Goal: Information Seeking & Learning: Learn about a topic

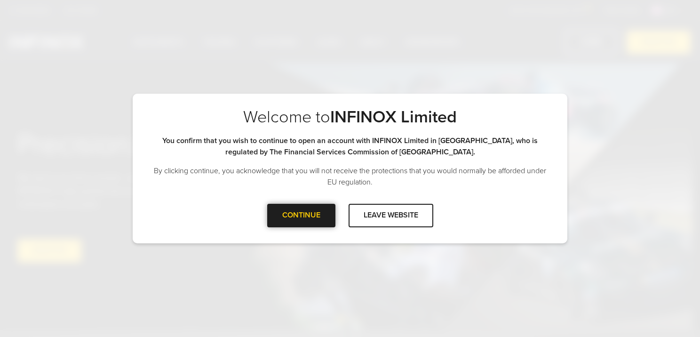
click at [299, 215] on div "CONTINUE" at bounding box center [301, 215] width 68 height 23
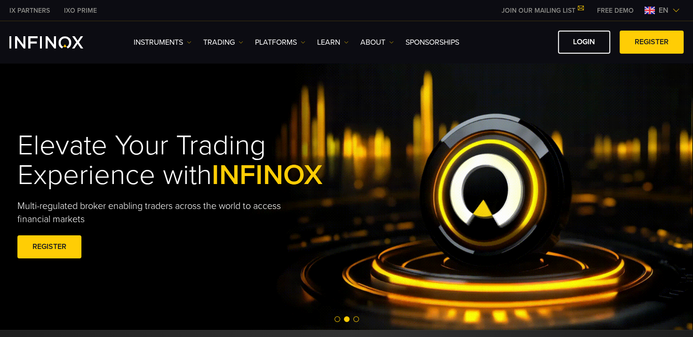
click at [674, 9] on img at bounding box center [677, 11] width 8 height 8
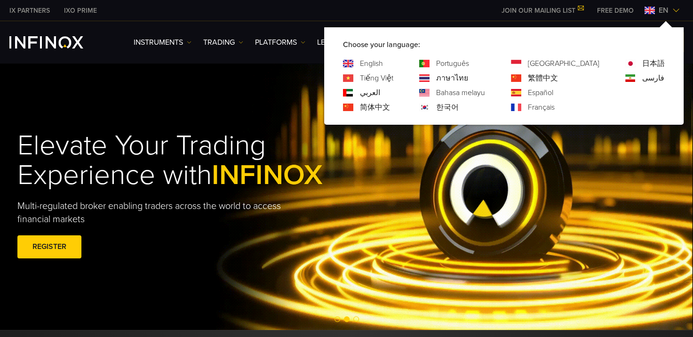
click at [469, 62] on link "Português" at bounding box center [452, 63] width 33 height 11
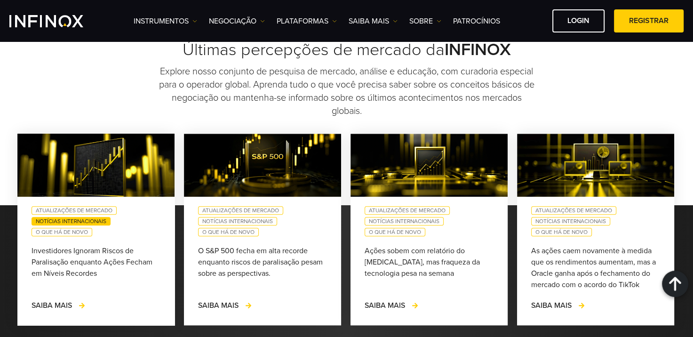
scroll to position [800, 0]
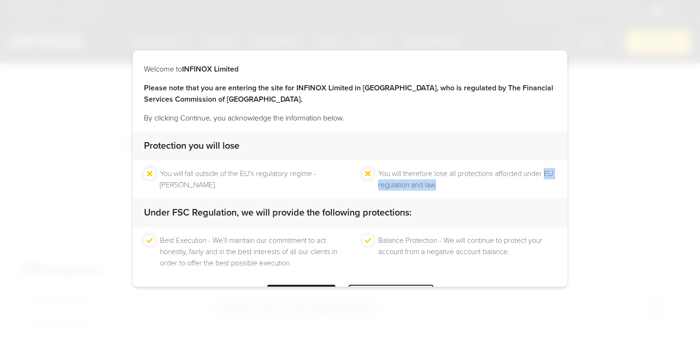
drag, startPoint x: 375, startPoint y: 184, endPoint x: 455, endPoint y: 182, distance: 80.5
click at [455, 182] on li "You will therefore lose all protections afforded under EU regulation and law." at bounding box center [467, 179] width 178 height 23
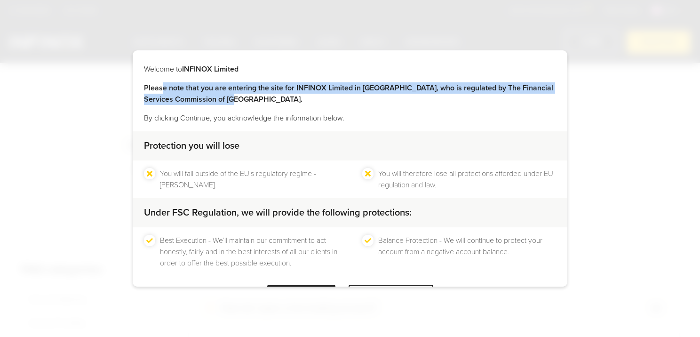
drag, startPoint x: 160, startPoint y: 89, endPoint x: 462, endPoint y: 100, distance: 301.4
click at [462, 101] on p "Please note that you are entering the site for INFINOX Limited in [GEOGRAPHIC_D…" at bounding box center [350, 93] width 412 height 23
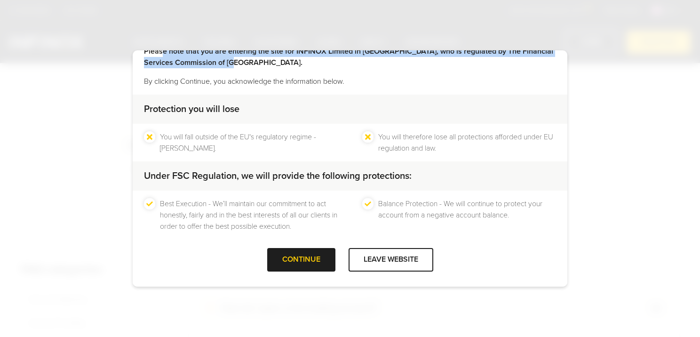
scroll to position [37, 0]
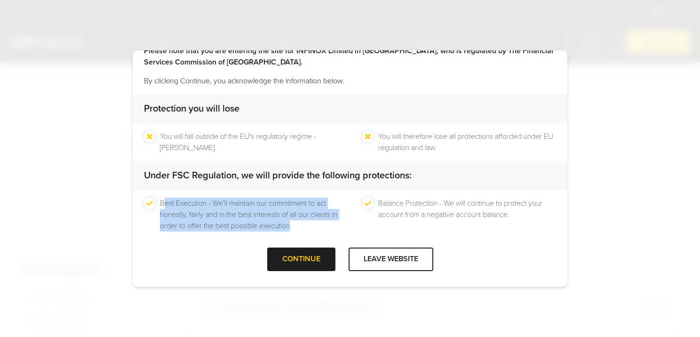
drag, startPoint x: 163, startPoint y: 200, endPoint x: 322, endPoint y: 224, distance: 161.4
click at [321, 225] on li "Best Execution - We’ll maintain our commitment to act honestly, fairly and in t…" at bounding box center [249, 215] width 178 height 34
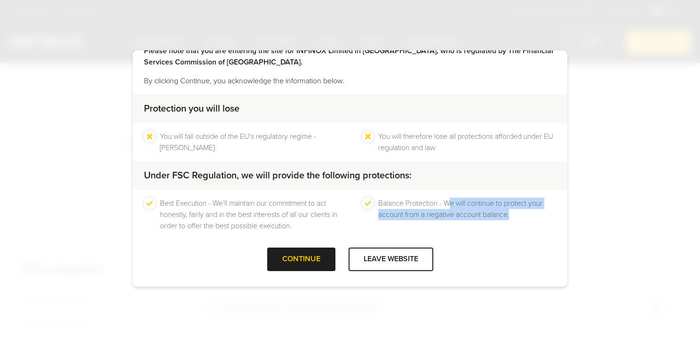
drag, startPoint x: 446, startPoint y: 200, endPoint x: 519, endPoint y: 214, distance: 73.8
click at [519, 214] on li "Balance Protection - We will continue to protect your account from a negative a…" at bounding box center [467, 215] width 178 height 34
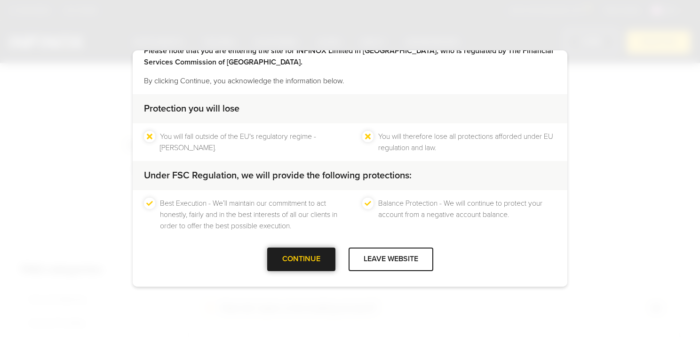
click at [294, 256] on div "CONTINUE" at bounding box center [301, 259] width 68 height 23
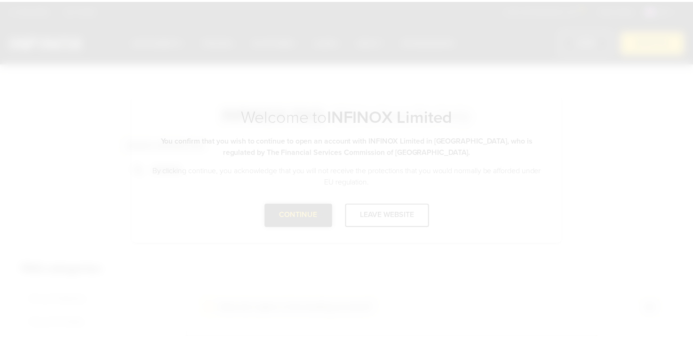
scroll to position [0, 0]
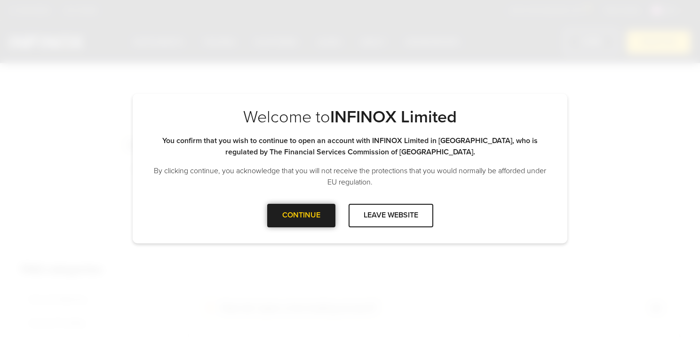
click at [290, 221] on div "CONTINUE" at bounding box center [301, 215] width 68 height 23
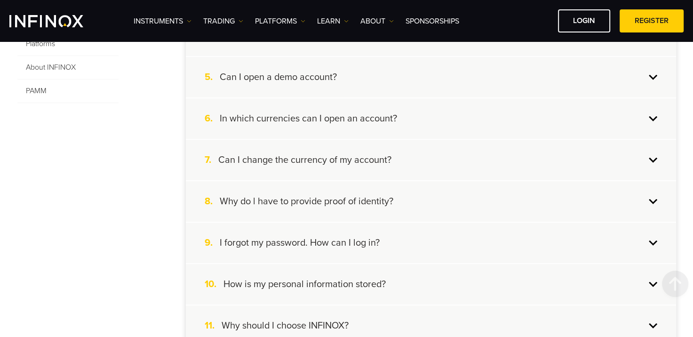
scroll to position [377, 0]
click at [653, 152] on div "7. Can I change the currency of my account?" at bounding box center [431, 159] width 490 height 40
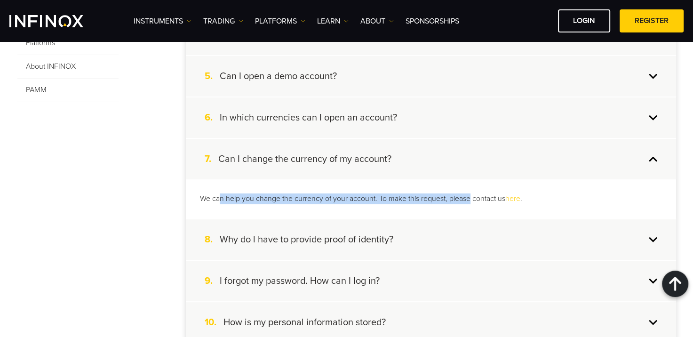
drag, startPoint x: 218, startPoint y: 201, endPoint x: 470, endPoint y: 191, distance: 252.0
click at [470, 191] on div "We can help you change the currency of your account. To make this request, plea…" at bounding box center [431, 198] width 490 height 39
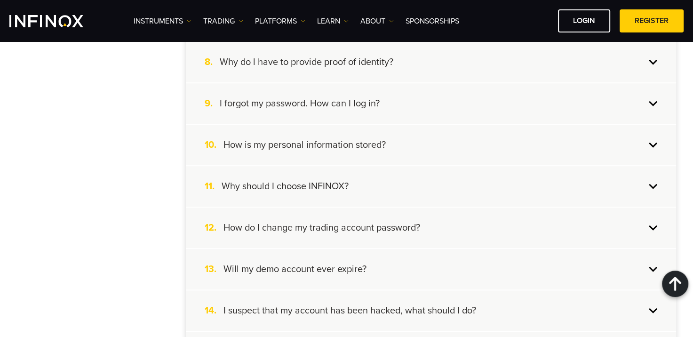
scroll to position [565, 0]
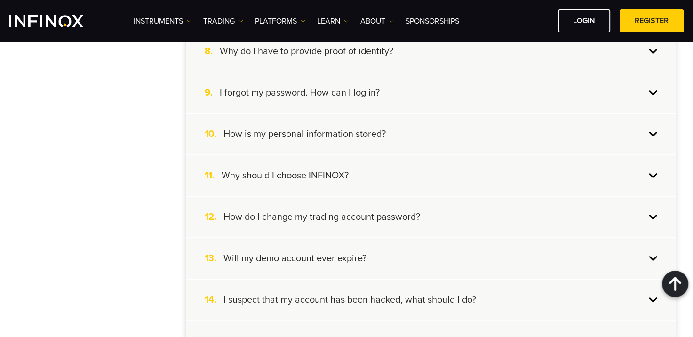
click at [653, 171] on div "11. Why should I choose INFINOX?" at bounding box center [431, 175] width 490 height 40
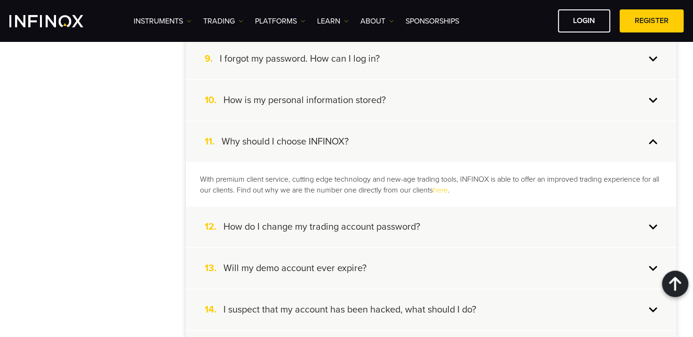
scroll to position [556, 0]
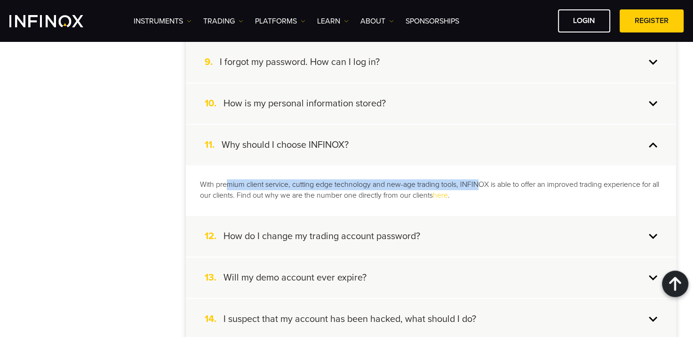
drag, startPoint x: 230, startPoint y: 185, endPoint x: 481, endPoint y: 185, distance: 250.8
click at [481, 185] on p "With premium client service, cutting edge technology and new-age trading tools,…" at bounding box center [431, 190] width 462 height 22
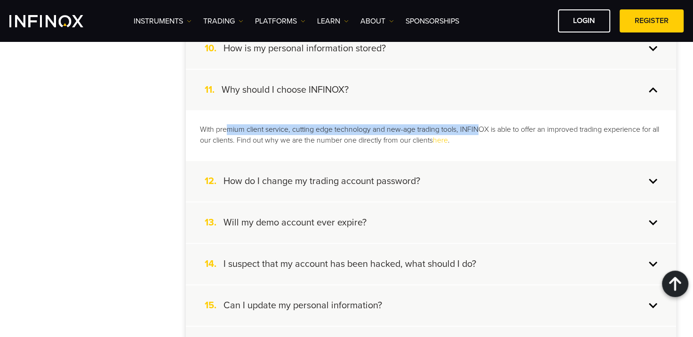
scroll to position [650, 0]
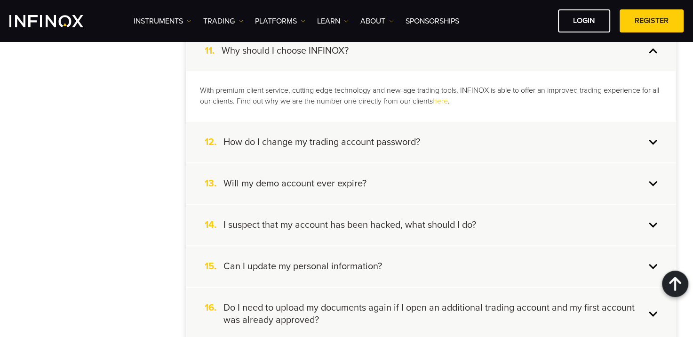
click at [654, 178] on div "13. Will my demo account ever expire?" at bounding box center [431, 183] width 490 height 40
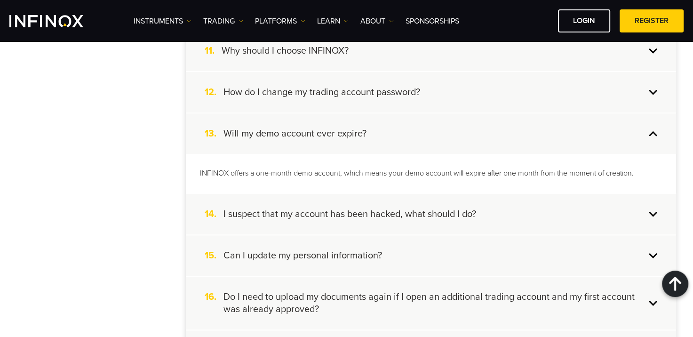
scroll to position [0, 0]
click at [286, 169] on p "INFINOX offers a one-month demo account, which means your demo account will exp…" at bounding box center [431, 173] width 462 height 11
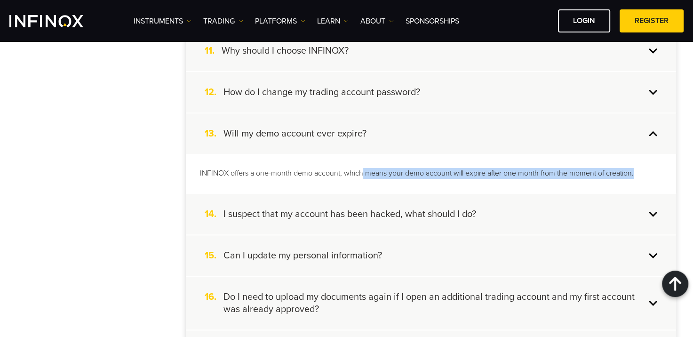
drag, startPoint x: 286, startPoint y: 169, endPoint x: 644, endPoint y: 172, distance: 357.7
click at [644, 172] on div "INFINOX offers a one-month demo account, which means your demo account will exp…" at bounding box center [431, 173] width 490 height 39
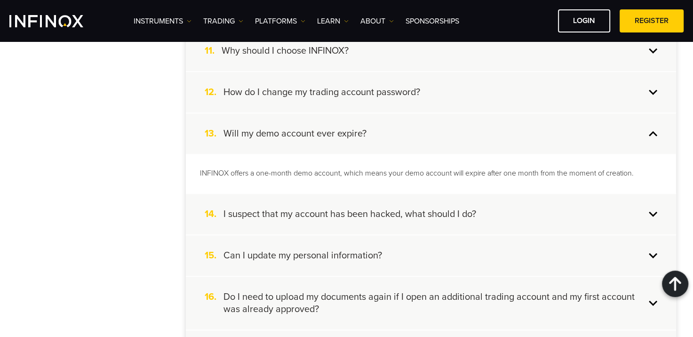
click at [654, 209] on div "14. I suspect that my account has been hacked, what should I do?" at bounding box center [431, 214] width 490 height 40
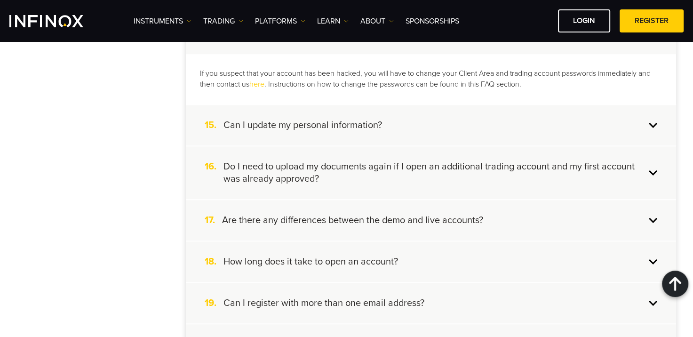
scroll to position [839, 0]
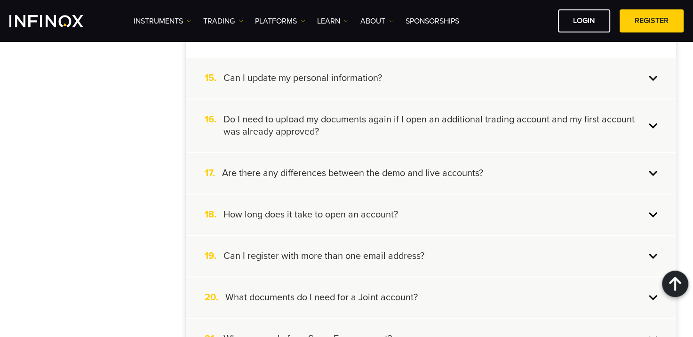
click at [654, 122] on div "16. Do I need to upload my documents again if I open an additional trading acco…" at bounding box center [431, 125] width 490 height 53
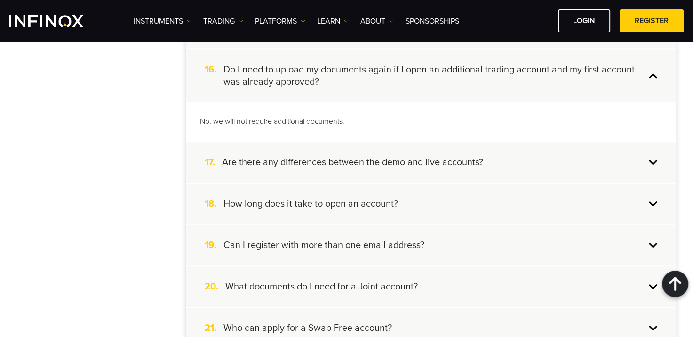
click at [654, 157] on div "17. Are there any differences between the demo and live accounts?" at bounding box center [431, 162] width 490 height 40
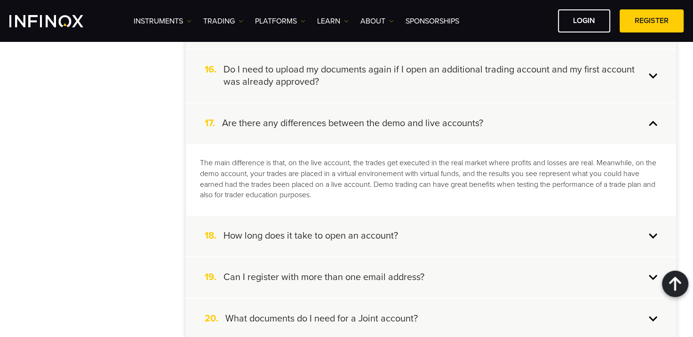
scroll to position [0, 0]
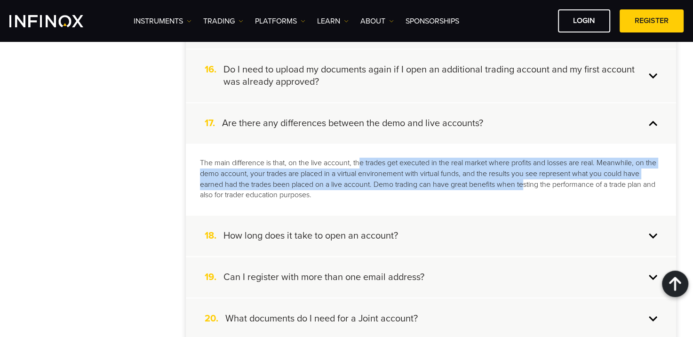
drag, startPoint x: 360, startPoint y: 159, endPoint x: 526, endPoint y: 179, distance: 167.3
click at [526, 179] on p "The main difference is that, on the live account, the trades get executed in th…" at bounding box center [431, 179] width 462 height 43
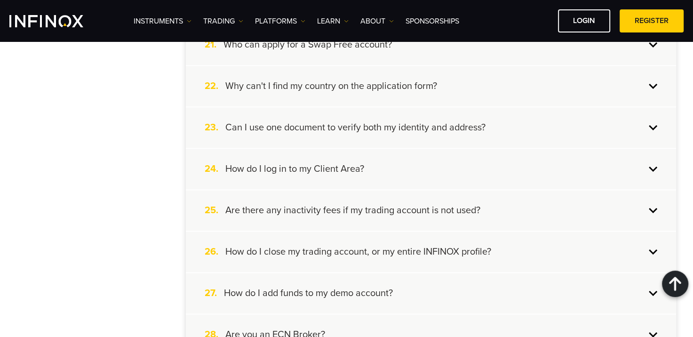
scroll to position [1168, 0]
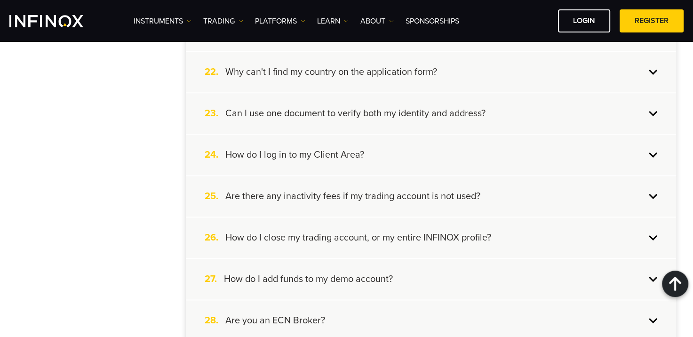
click at [652, 192] on div "25. Are there any inactivity fees if my trading account is not used?" at bounding box center [431, 196] width 490 height 40
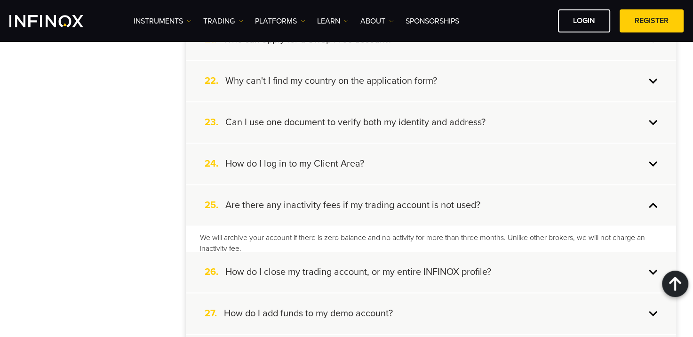
scroll to position [1097, 0]
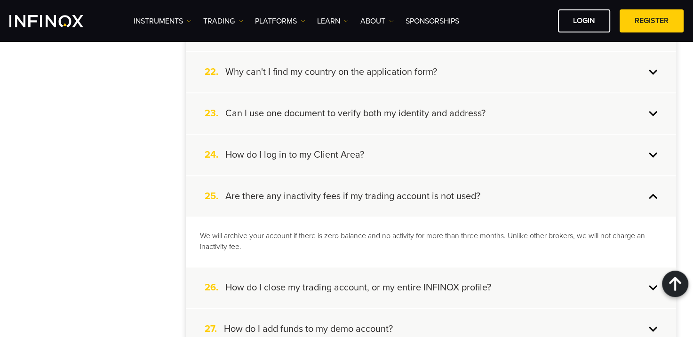
click at [655, 190] on div "25. Are there any inactivity fees if my trading account is not used?" at bounding box center [431, 196] width 490 height 40
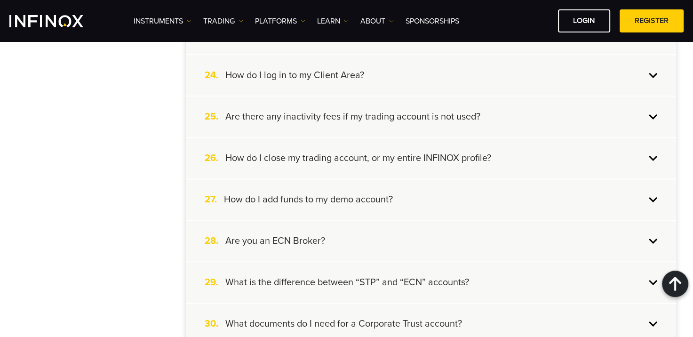
scroll to position [1191, 0]
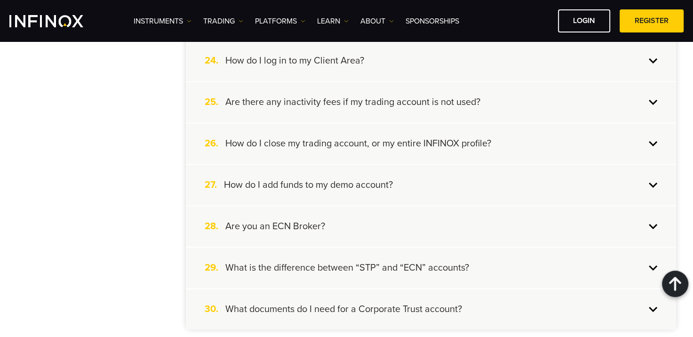
click at [651, 137] on div "26. How do I close my trading account, or my entire INFINOX profile?" at bounding box center [431, 143] width 490 height 40
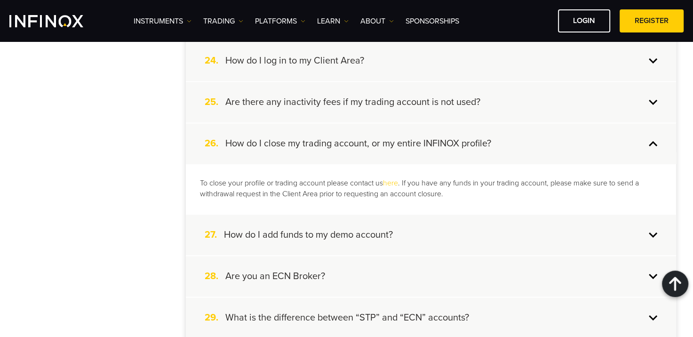
click at [651, 137] on div "26. How do I close my trading account, or my entire INFINOX profile?" at bounding box center [431, 143] width 490 height 40
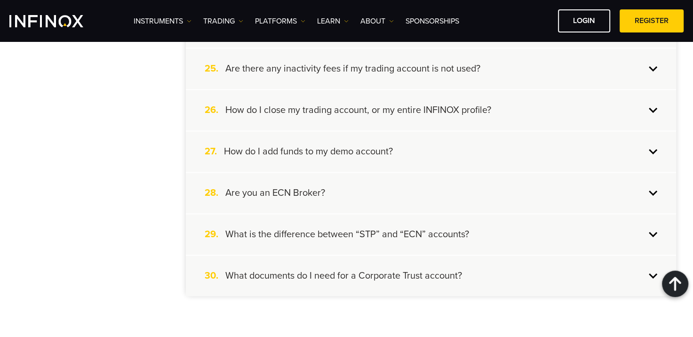
scroll to position [1238, 0]
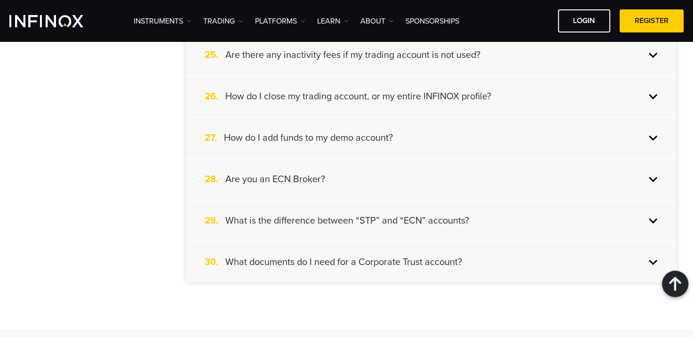
click at [651, 173] on div "28. Are you an ECN Broker?" at bounding box center [431, 179] width 490 height 40
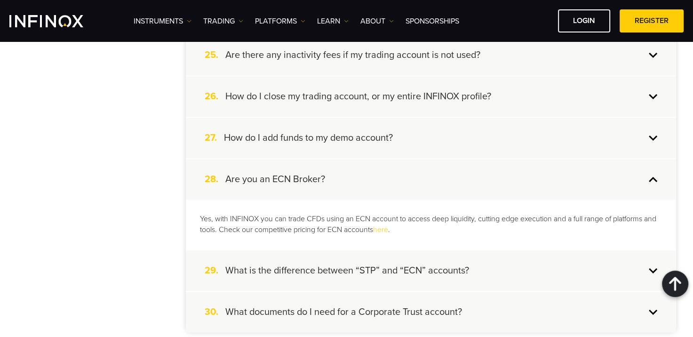
scroll to position [0, 0]
drag, startPoint x: 356, startPoint y: 212, endPoint x: 398, endPoint y: 212, distance: 42.4
click at [398, 214] on p "Yes, with INFINOX you can trade CFDs using an ECN account to access deep liquid…" at bounding box center [431, 225] width 462 height 22
copy p "ECN account"
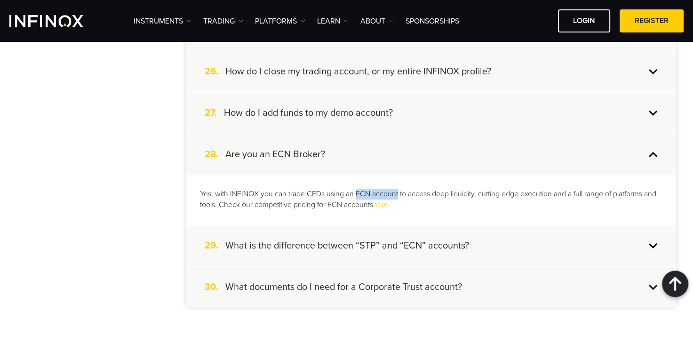
scroll to position [1285, 0]
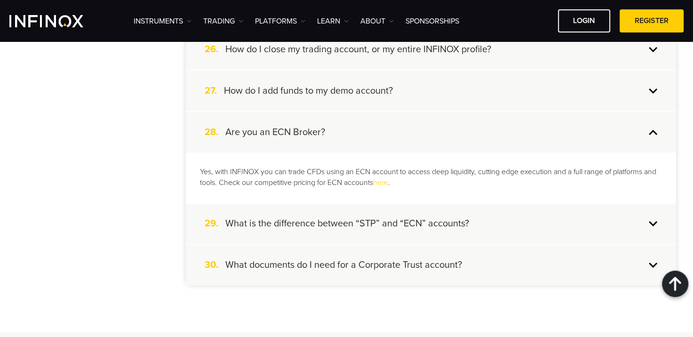
click at [655, 217] on div "29. What is the difference between “STP” and “ECN” accounts?" at bounding box center [431, 223] width 490 height 40
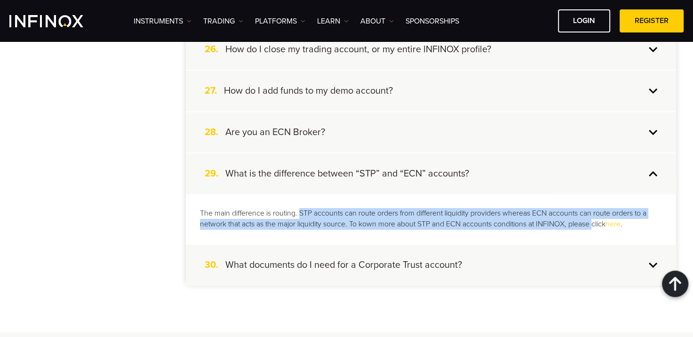
drag, startPoint x: 299, startPoint y: 206, endPoint x: 597, endPoint y: 218, distance: 297.7
click at [597, 218] on p "The main difference is routing. STP accounts can route orders from different li…" at bounding box center [431, 219] width 462 height 22
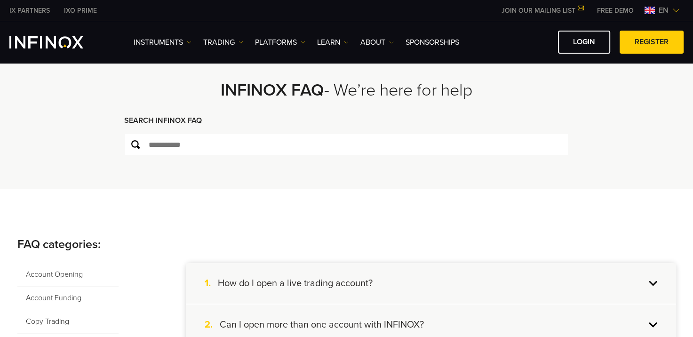
scroll to position [0, 0]
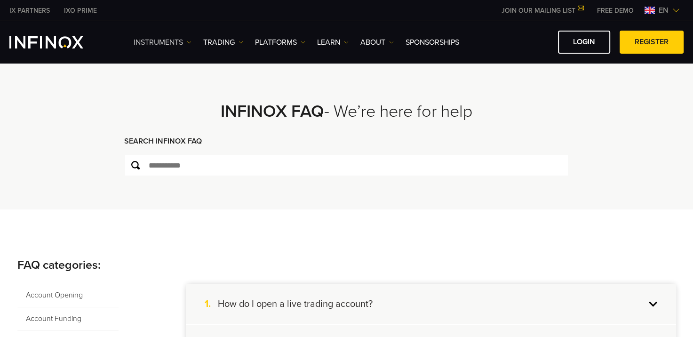
click at [186, 42] on link "Instruments" at bounding box center [163, 42] width 58 height 11
click at [240, 39] on link "TRADING" at bounding box center [223, 42] width 40 height 11
click at [305, 40] on ul "Instruments Instruments Product Information TRADING Accounts DEMO" at bounding box center [297, 42] width 326 height 11
click at [302, 42] on img at bounding box center [303, 42] width 5 height 5
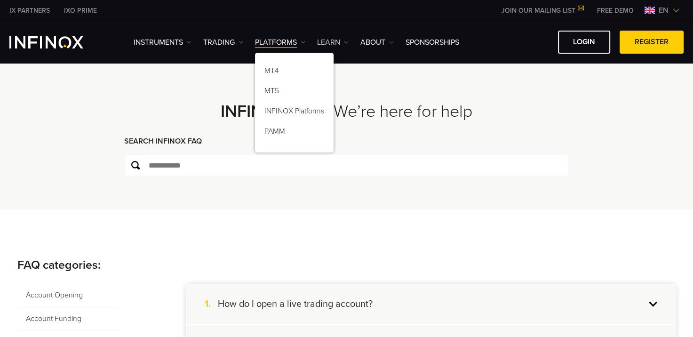
click at [347, 40] on img at bounding box center [346, 42] width 5 height 5
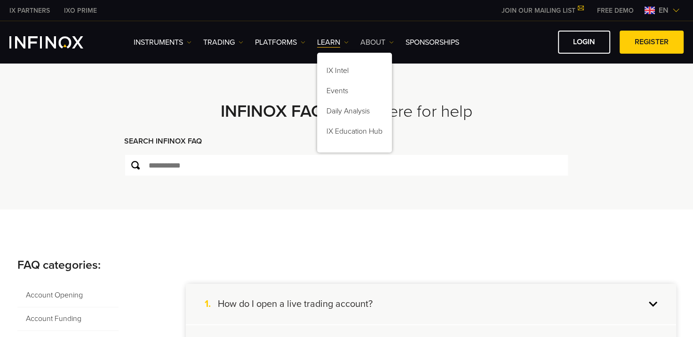
click at [392, 41] on img at bounding box center [391, 42] width 5 height 5
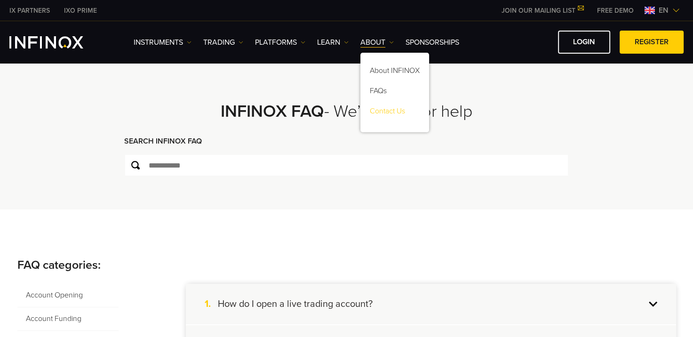
click at [387, 112] on link "Contact Us" at bounding box center [395, 113] width 69 height 20
